Goal: Navigation & Orientation: Find specific page/section

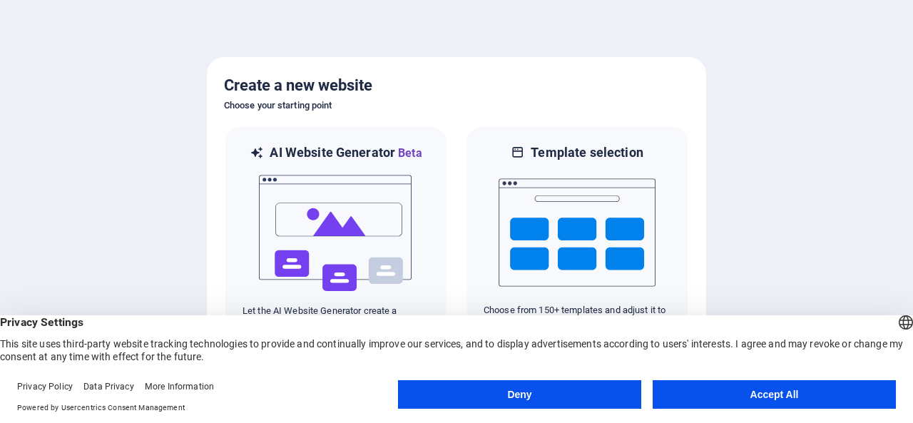
click at [762, 396] on button "Accept All" at bounding box center [773, 394] width 243 height 29
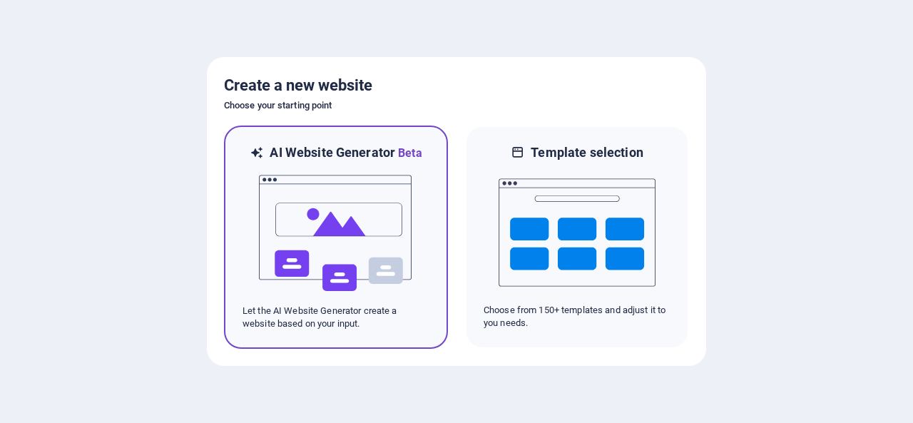
click at [399, 266] on img at bounding box center [335, 233] width 157 height 143
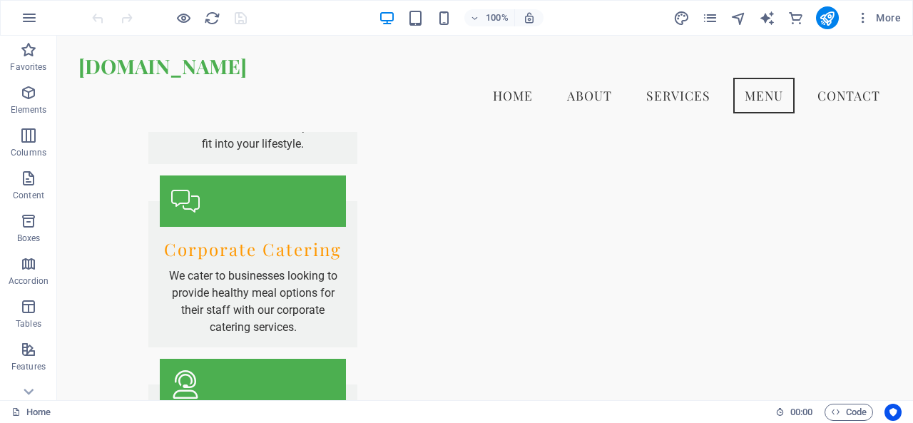
scroll to position [2043, 0]
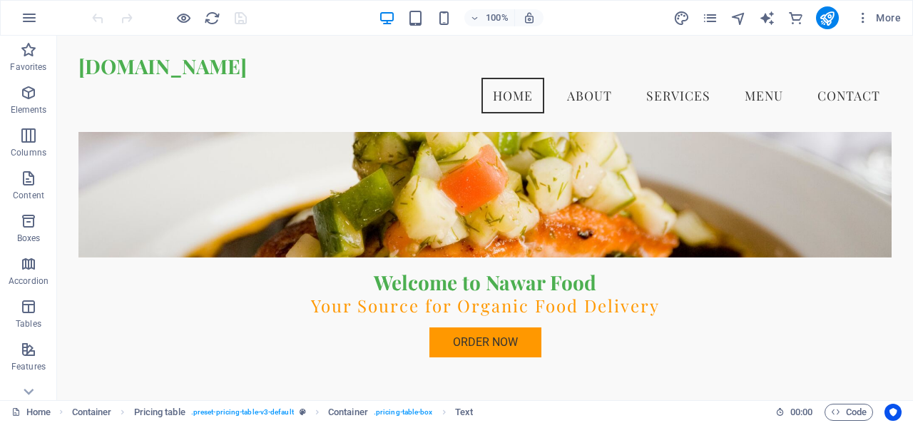
scroll to position [0, 0]
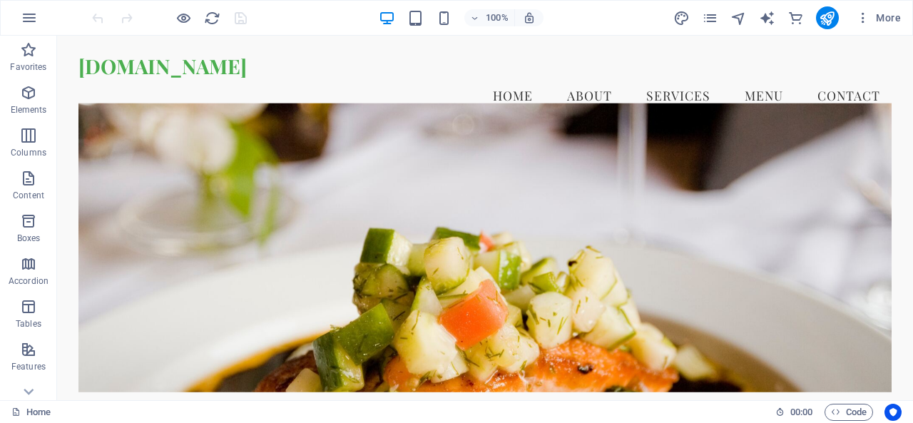
drag, startPoint x: 908, startPoint y: 284, endPoint x: 967, endPoint y: 60, distance: 232.3
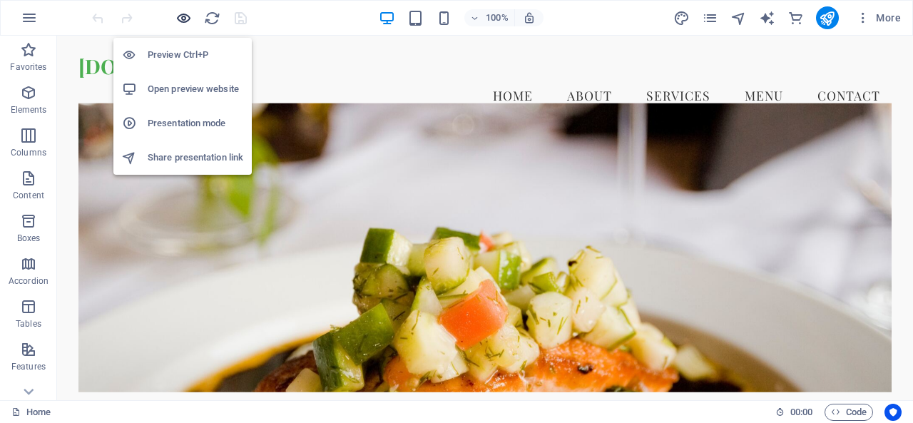
click at [187, 17] on icon "button" at bounding box center [183, 18] width 16 height 16
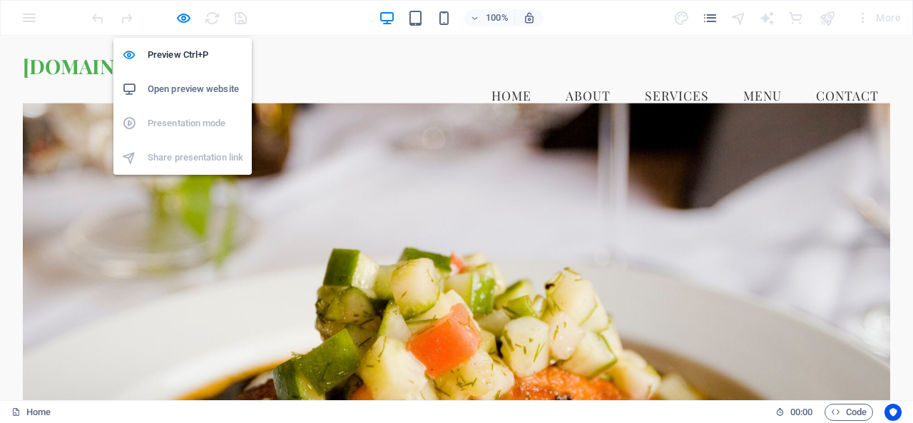
click at [195, 89] on h6 "Open preview website" at bounding box center [196, 89] width 96 height 17
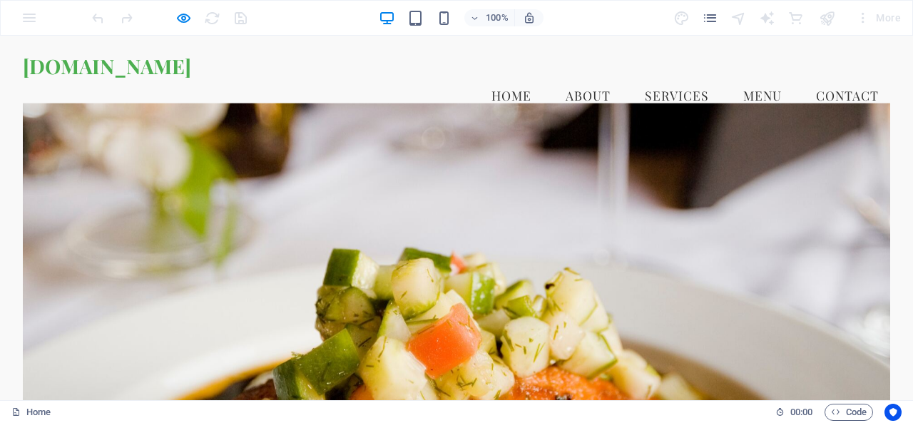
click at [17, 12] on div "100% More" at bounding box center [456, 18] width 911 height 34
click at [29, 13] on div "100% More" at bounding box center [456, 18] width 911 height 34
click at [245, 19] on div at bounding box center [169, 17] width 160 height 23
click at [236, 19] on div at bounding box center [169, 17] width 160 height 23
click at [714, 19] on icon "pages" at bounding box center [710, 18] width 16 height 16
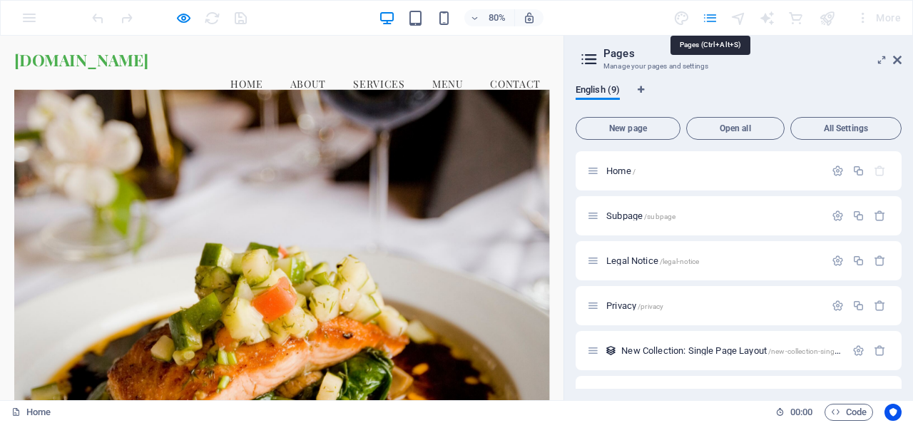
click at [714, 19] on icon "pages" at bounding box center [710, 18] width 16 height 16
click at [895, 56] on icon at bounding box center [897, 59] width 9 height 11
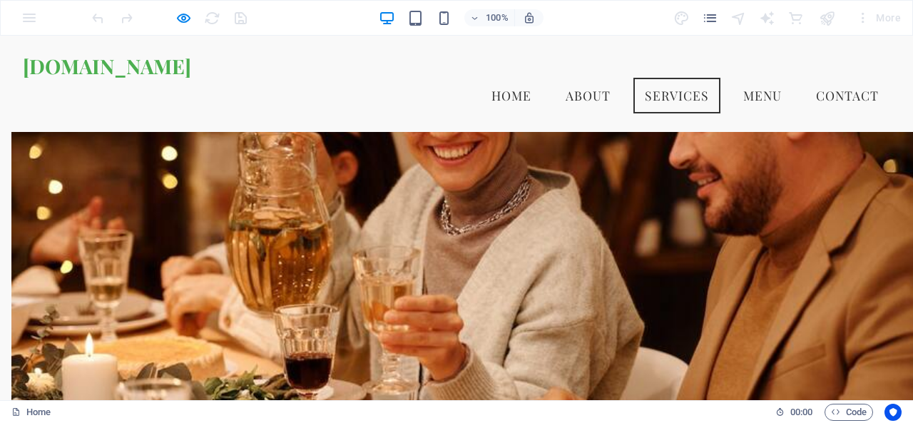
scroll to position [639, 0]
